Goal: Find specific page/section

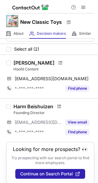
scroll to position [16, 0]
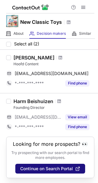
click at [48, 169] on span "Continue on Search Portal" at bounding box center [46, 168] width 52 height 5
